Goal: Task Accomplishment & Management: Use online tool/utility

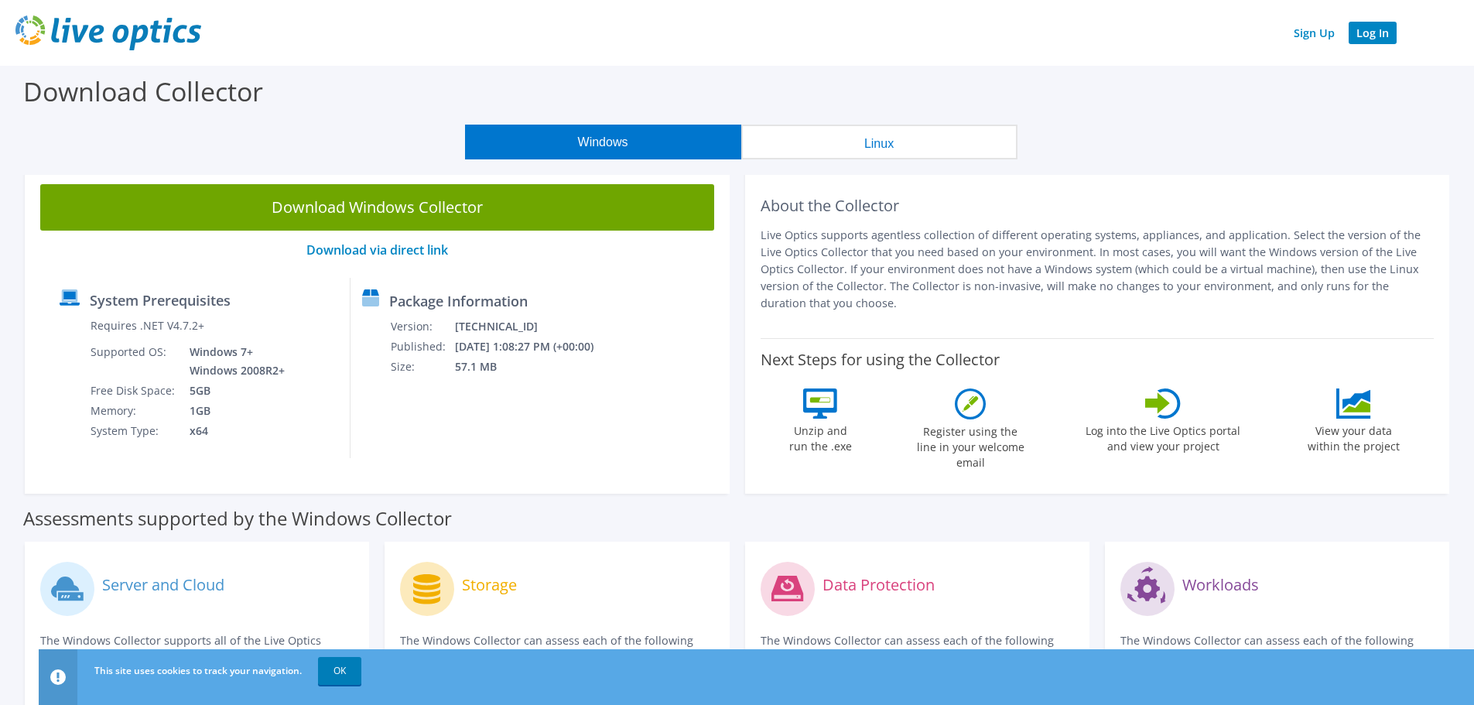
click at [1368, 29] on link "Log In" at bounding box center [1373, 33] width 48 height 22
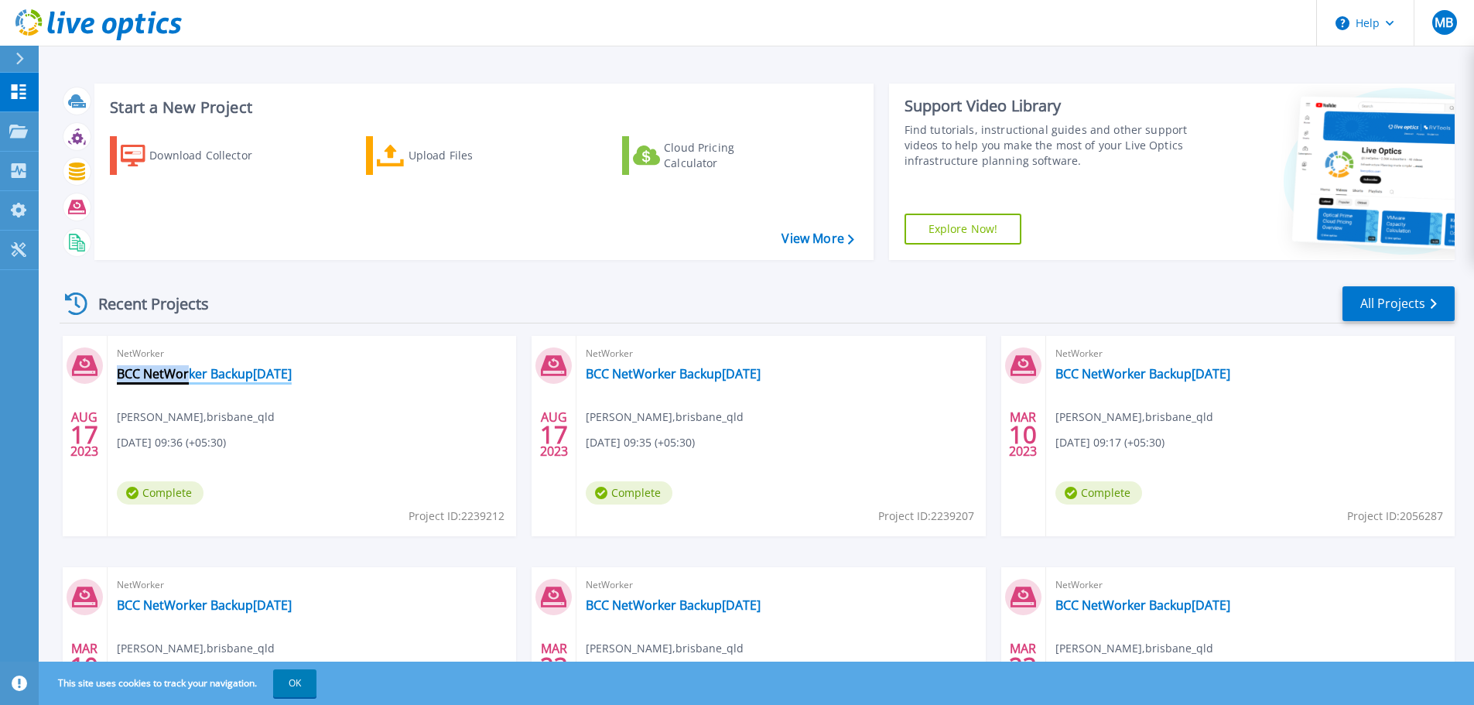
drag, startPoint x: 356, startPoint y: 375, endPoint x: 187, endPoint y: 374, distance: 168.7
click at [187, 374] on div "NetWorker BCC NetWorker Backup02 August2023 Maheswara Bana , brisbane_qld 08/17…" at bounding box center [312, 436] width 409 height 200
copy div "BCC NetWorker Backup02 August20"
click at [14, 127] on icon at bounding box center [18, 131] width 19 height 13
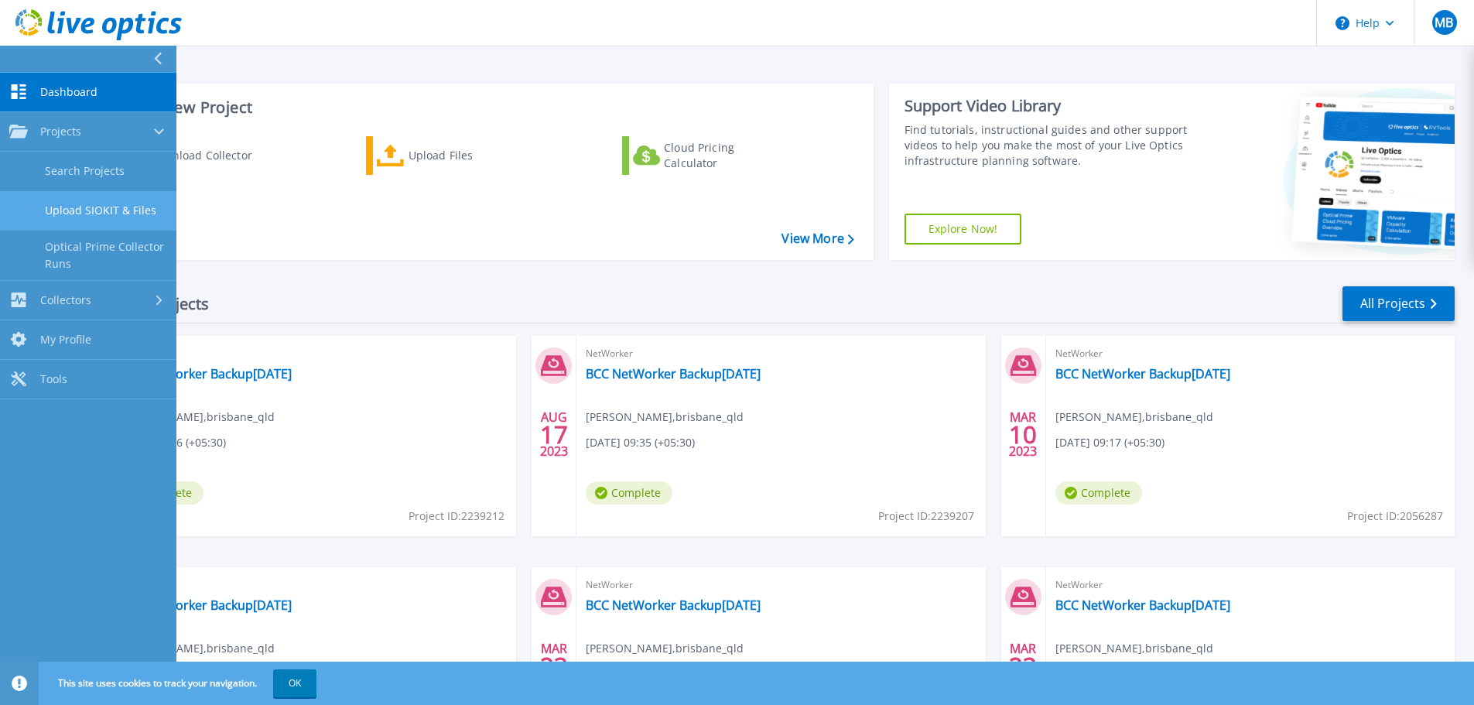
click at [87, 205] on link "Upload SIOKIT & Files" at bounding box center [88, 210] width 176 height 39
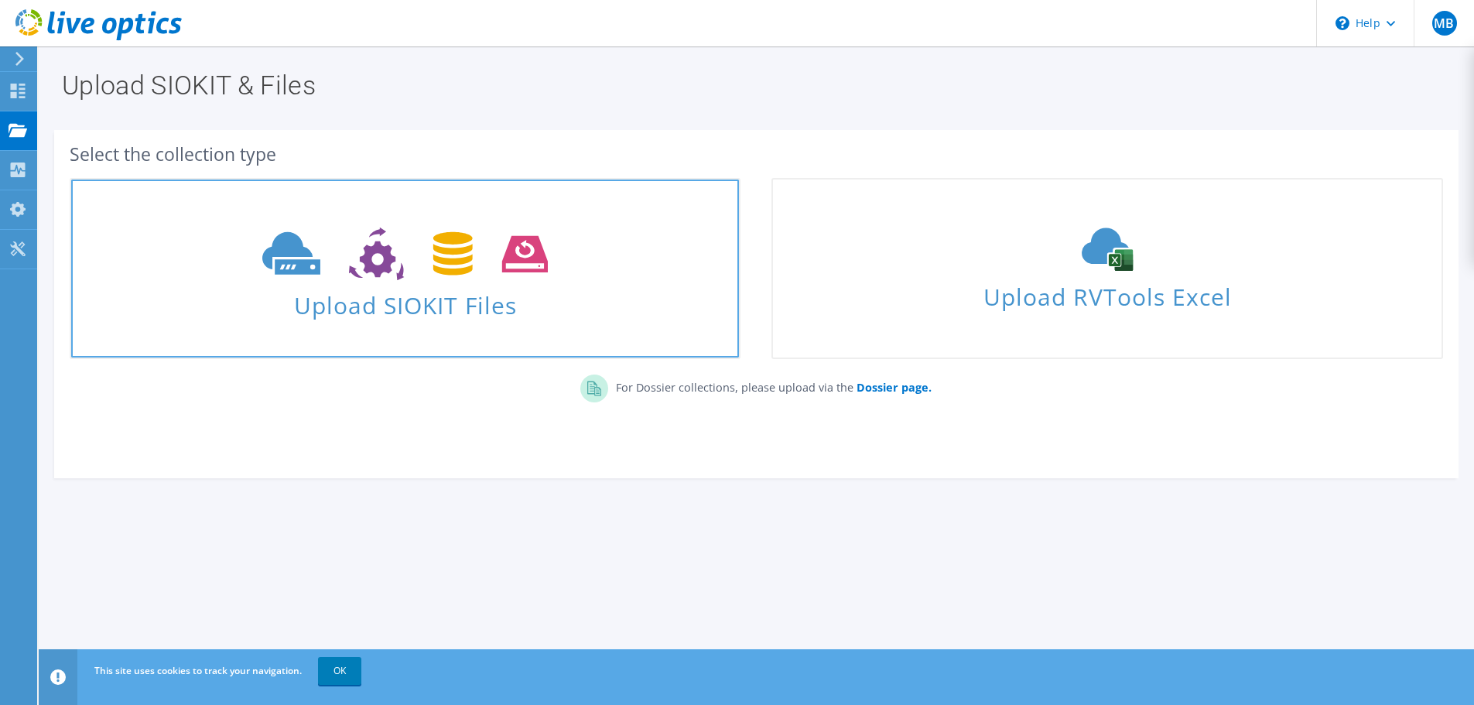
click at [247, 263] on span at bounding box center [405, 252] width 668 height 65
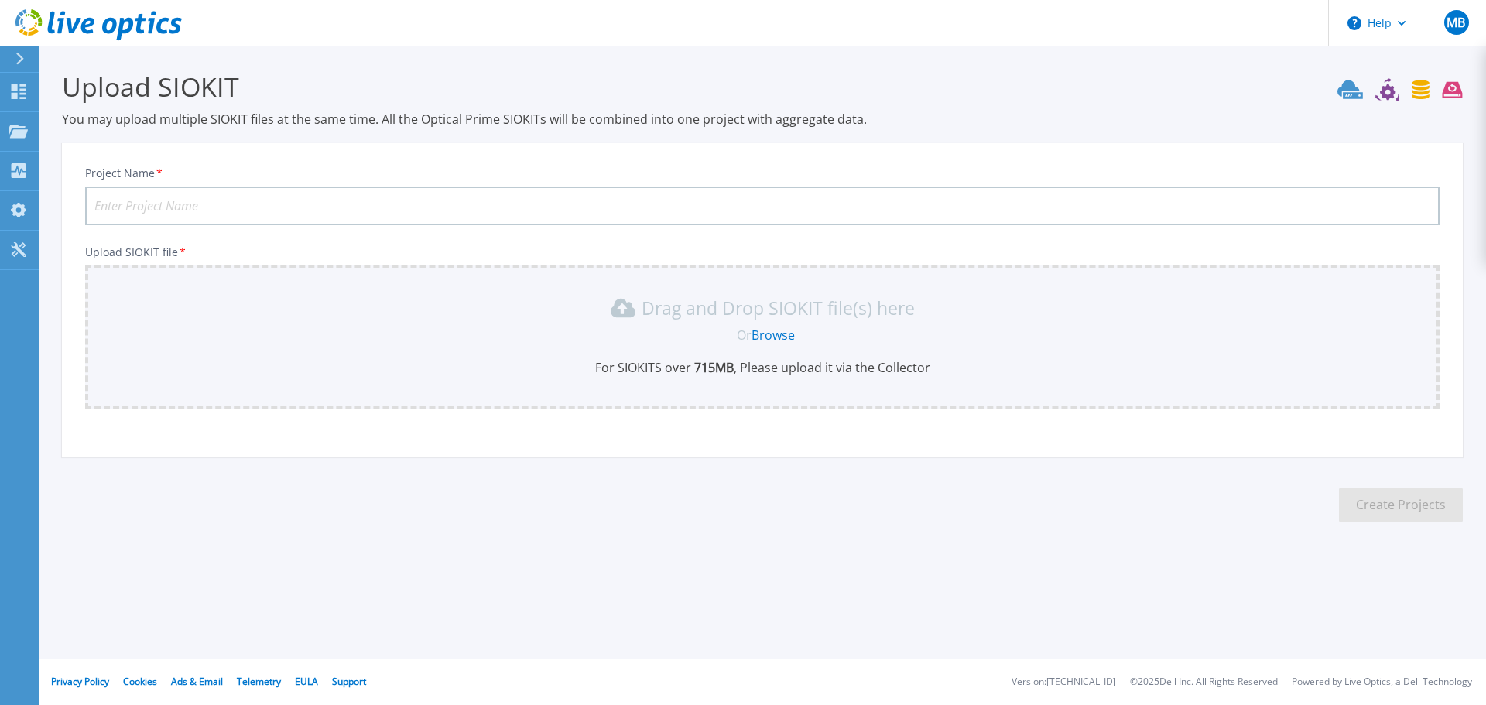
click at [286, 204] on input "Project Name *" at bounding box center [762, 205] width 1354 height 39
paste input "BCC NetWorker Backup[DATE]"
type input "BCC NetWorker Backup[DATE]"
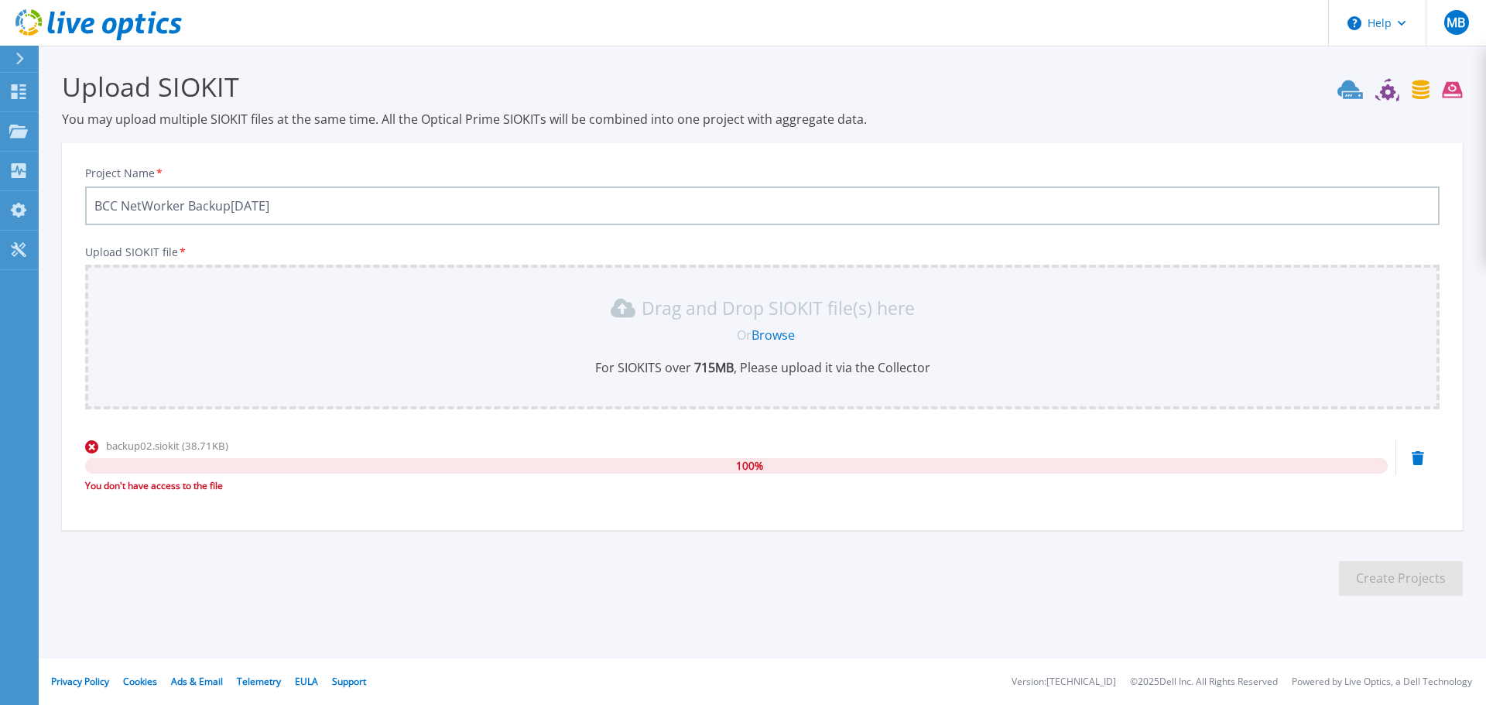
click at [1419, 457] on icon at bounding box center [1418, 458] width 12 height 14
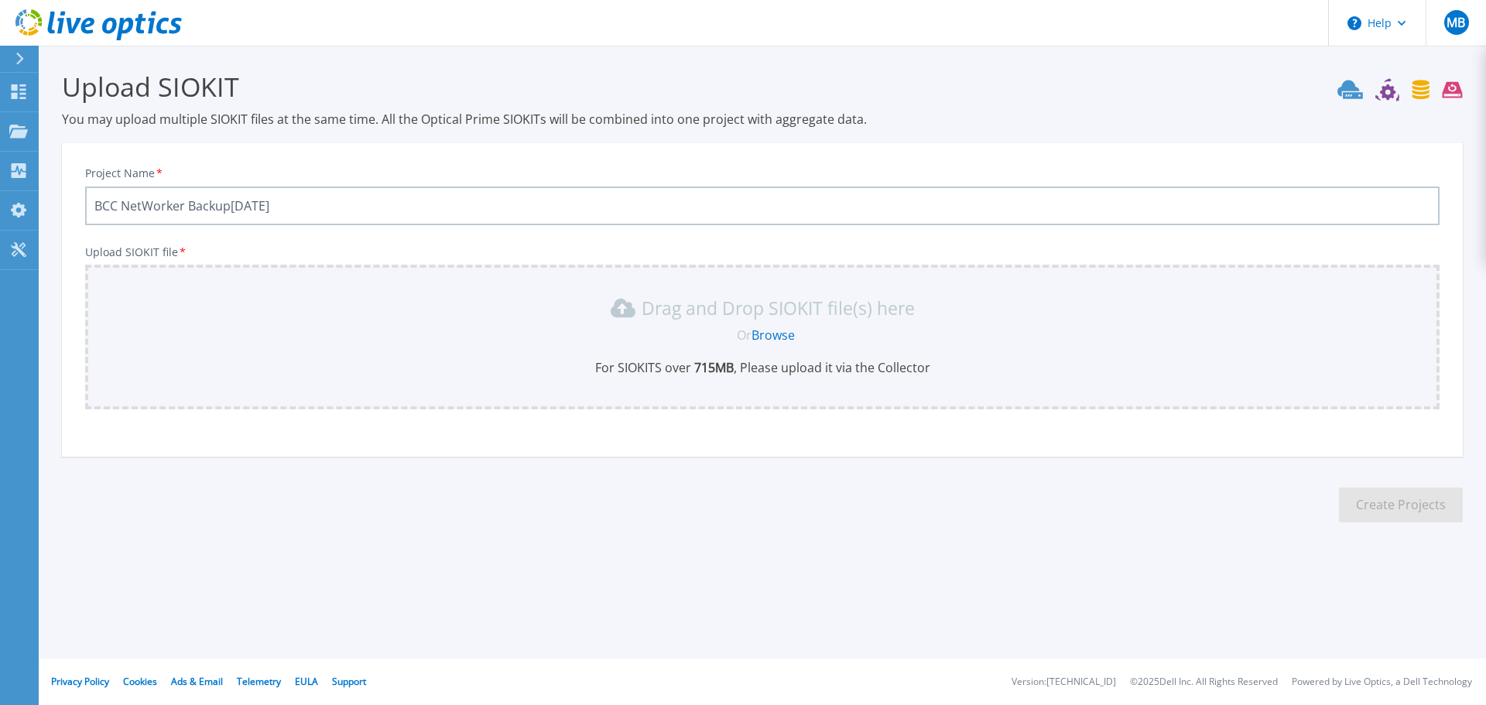
click at [779, 334] on link "Browse" at bounding box center [772, 335] width 43 height 17
